Goal: Task Accomplishment & Management: Manage account settings

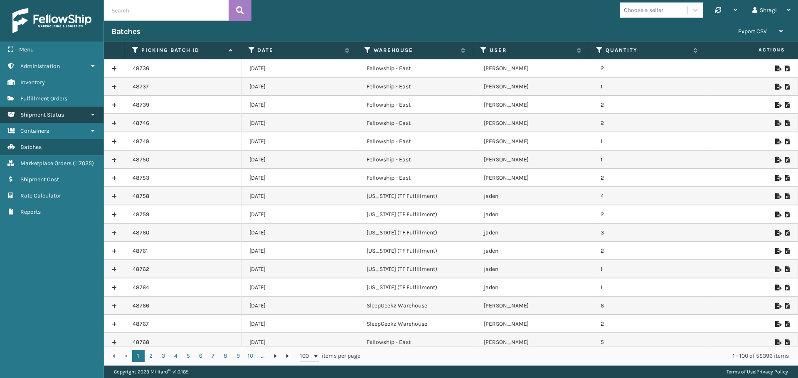
click at [64, 118] on span "Shipment Status" at bounding box center [42, 114] width 44 height 7
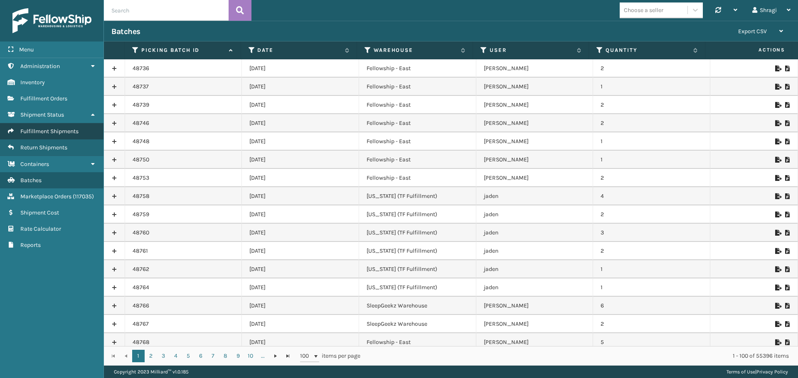
click at [56, 136] on link "Fulfillment Shipments" at bounding box center [51, 131] width 103 height 16
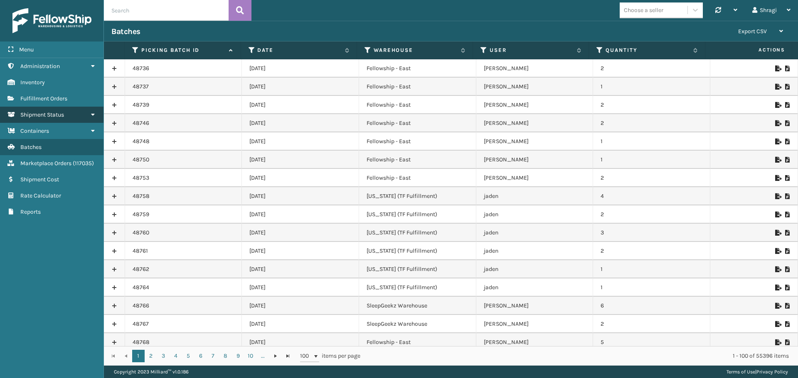
click at [41, 122] on link "Shipment Status" at bounding box center [51, 115] width 103 height 16
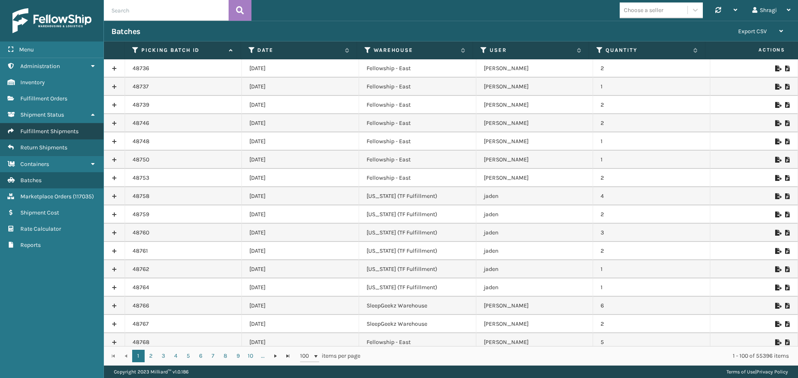
click at [40, 128] on span "Fulfillment Shipments" at bounding box center [49, 131] width 58 height 7
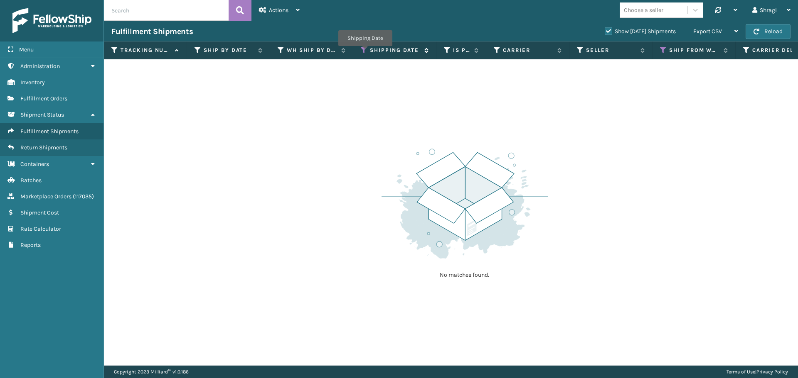
click at [365, 52] on icon at bounding box center [364, 50] width 7 height 7
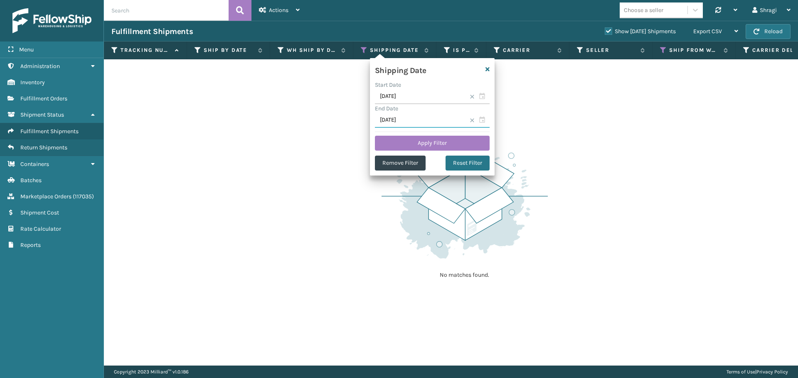
click at [406, 117] on input "08/18/2025" at bounding box center [432, 120] width 115 height 15
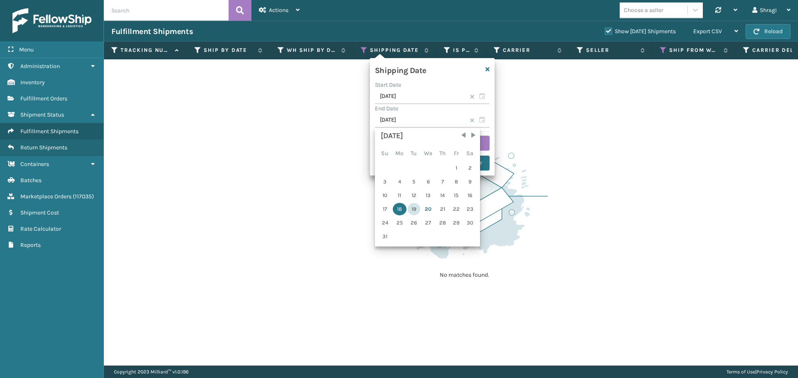
click at [414, 209] on div "19" at bounding box center [414, 209] width 12 height 12
type input "08/19/2025"
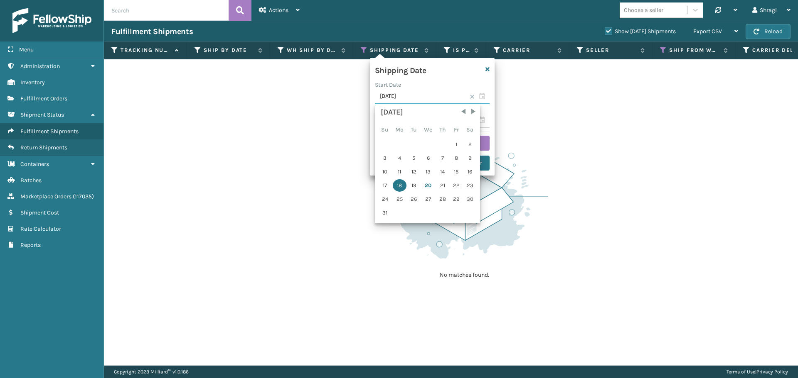
click at [409, 96] on input "08/18/2025" at bounding box center [432, 96] width 115 height 15
click at [412, 186] on div "19" at bounding box center [414, 185] width 12 height 12
type input "08/19/2025"
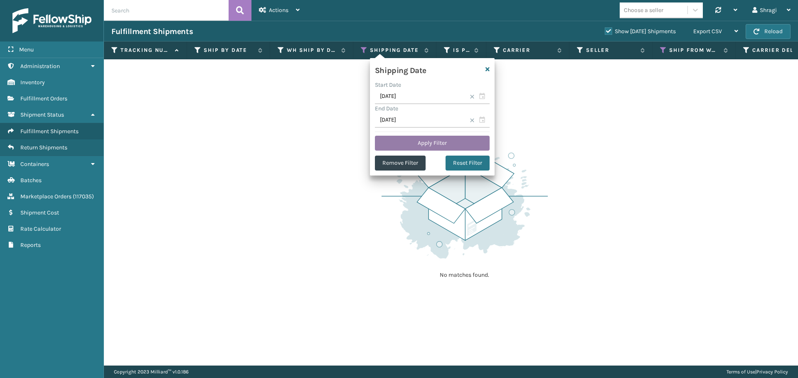
click at [420, 140] on button "Apply Filter" at bounding box center [432, 143] width 115 height 15
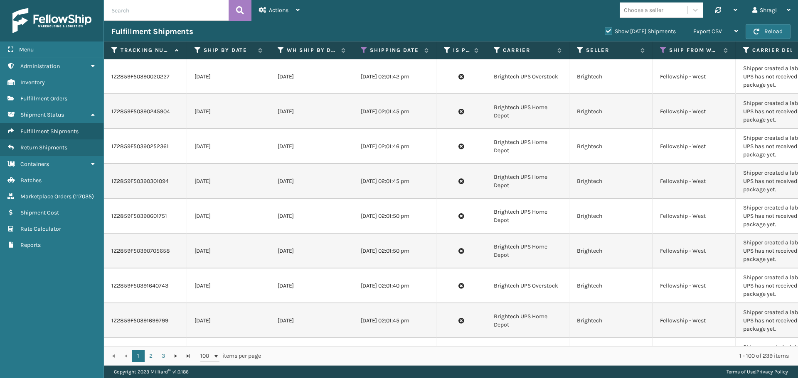
click at [420, 142] on td "08/19/2025 02:01:46 pm" at bounding box center [394, 146] width 83 height 35
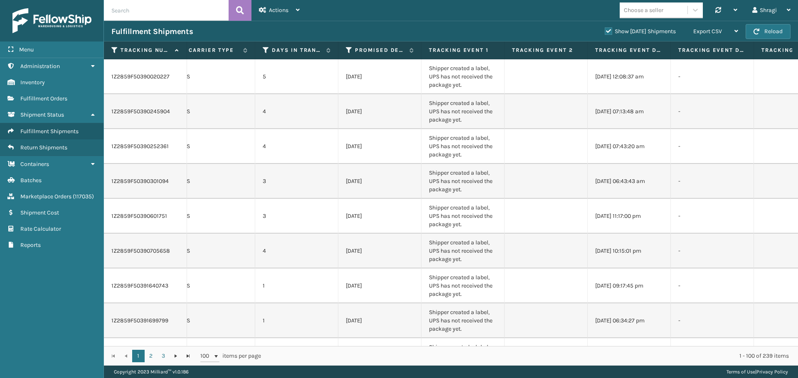
scroll to position [0, 982]
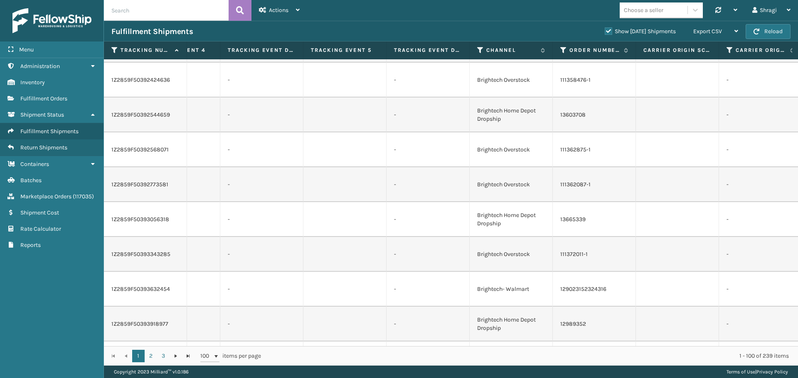
click at [420, 142] on td "-" at bounding box center [427, 150] width 83 height 35
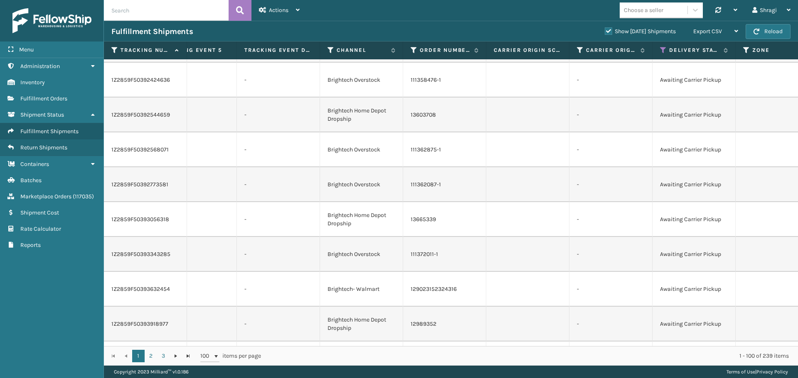
click at [420, 142] on td "111362875-1" at bounding box center [444, 150] width 83 height 35
click at [712, 30] on span "Export CSV" at bounding box center [707, 31] width 29 height 7
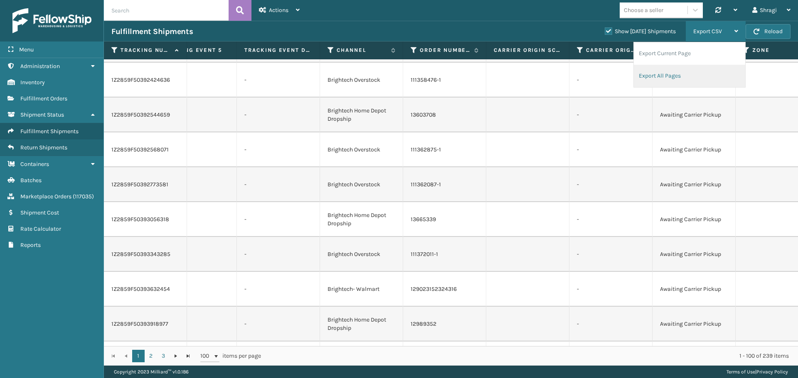
click at [678, 74] on li "Export All Pages" at bounding box center [688, 76] width 111 height 22
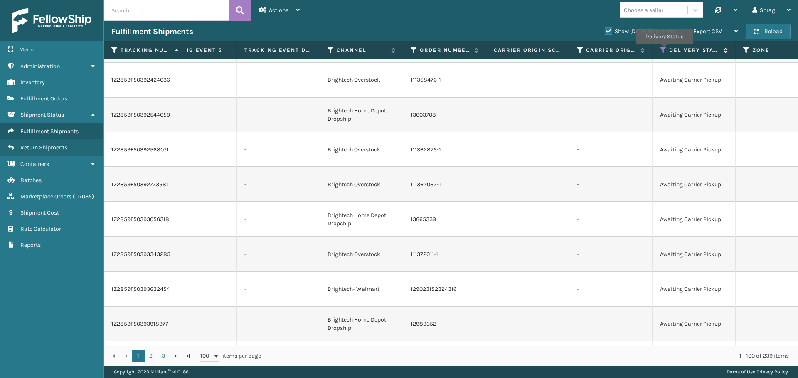
click at [664, 50] on icon at bounding box center [663, 50] width 7 height 7
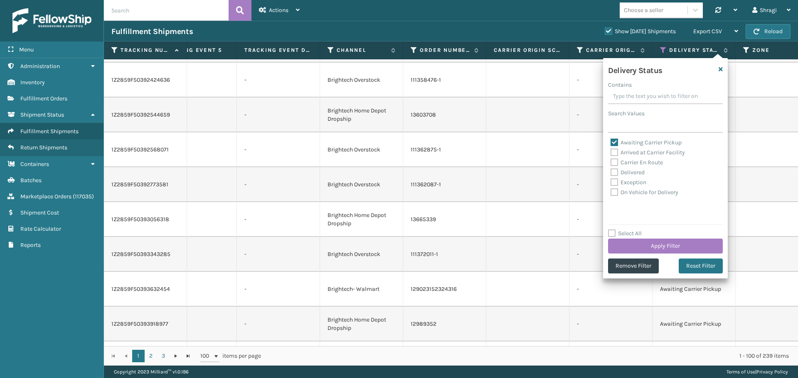
click at [629, 145] on label "Awaiting Carrier Pickup" at bounding box center [645, 142] width 71 height 7
click at [611, 143] on input "Awaiting Carrier Pickup" at bounding box center [610, 140] width 0 height 5
checkbox input "false"
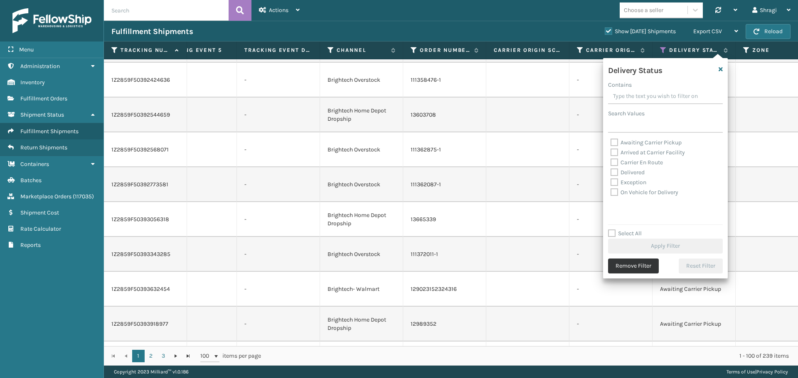
click at [645, 265] on button "Remove Filter" at bounding box center [633, 266] width 51 height 15
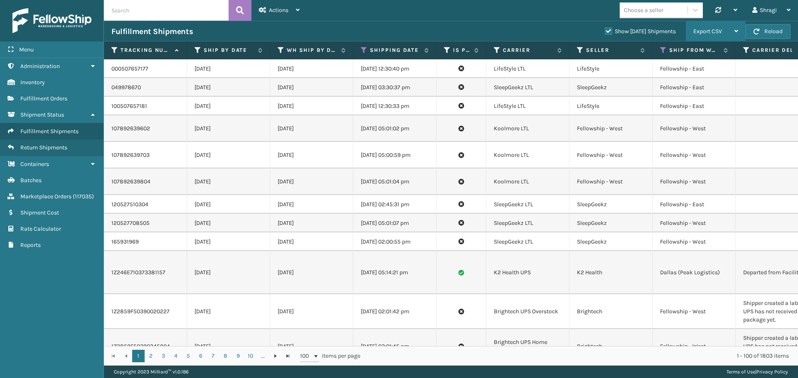
click at [712, 28] on span "Export CSV" at bounding box center [707, 31] width 29 height 7
click at [710, 32] on span "Export CSV" at bounding box center [707, 31] width 29 height 7
click at [729, 32] on div "Export CSV" at bounding box center [715, 31] width 45 height 21
click at [712, 34] on span "Export CSV" at bounding box center [707, 31] width 29 height 7
click at [720, 30] on span "Export CSV" at bounding box center [707, 31] width 29 height 7
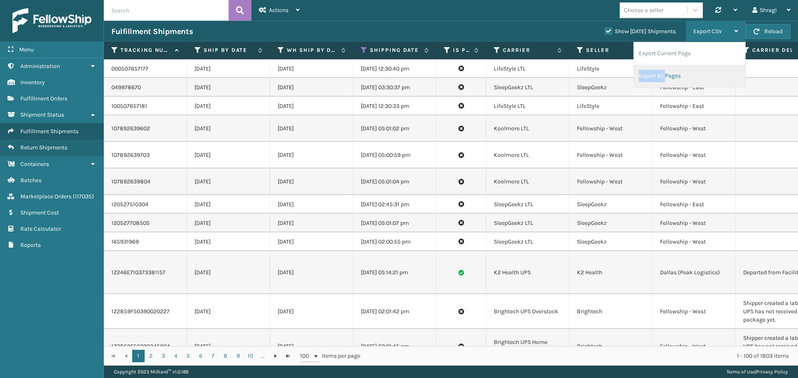
drag, startPoint x: 700, startPoint y: 56, endPoint x: 665, endPoint y: 72, distance: 38.1
click at [665, 72] on ul "Export Current Page Export All Pages" at bounding box center [688, 64] width 111 height 45
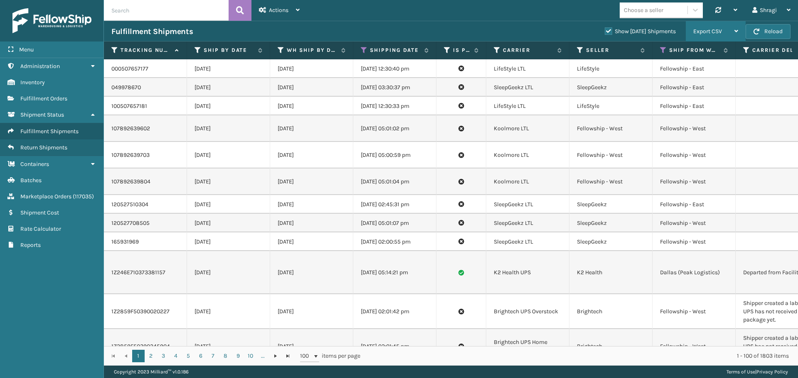
click at [665, 72] on td "Fellowship - East" at bounding box center [693, 68] width 83 height 19
click at [712, 29] on span "Export CSV" at bounding box center [707, 31] width 29 height 7
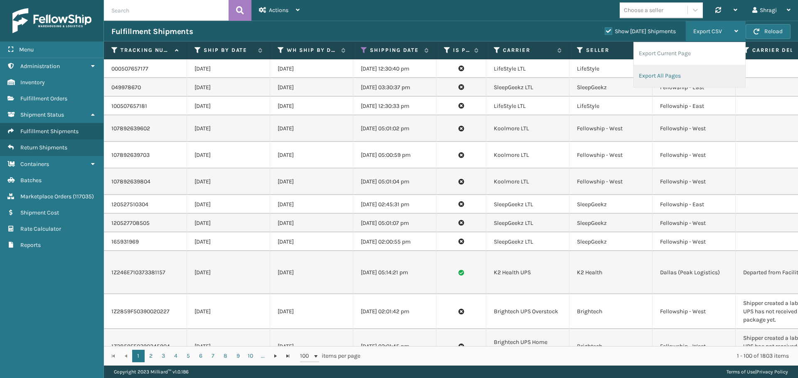
click at [660, 79] on li "Export All Pages" at bounding box center [688, 76] width 111 height 22
